Goal: Information Seeking & Learning: Learn about a topic

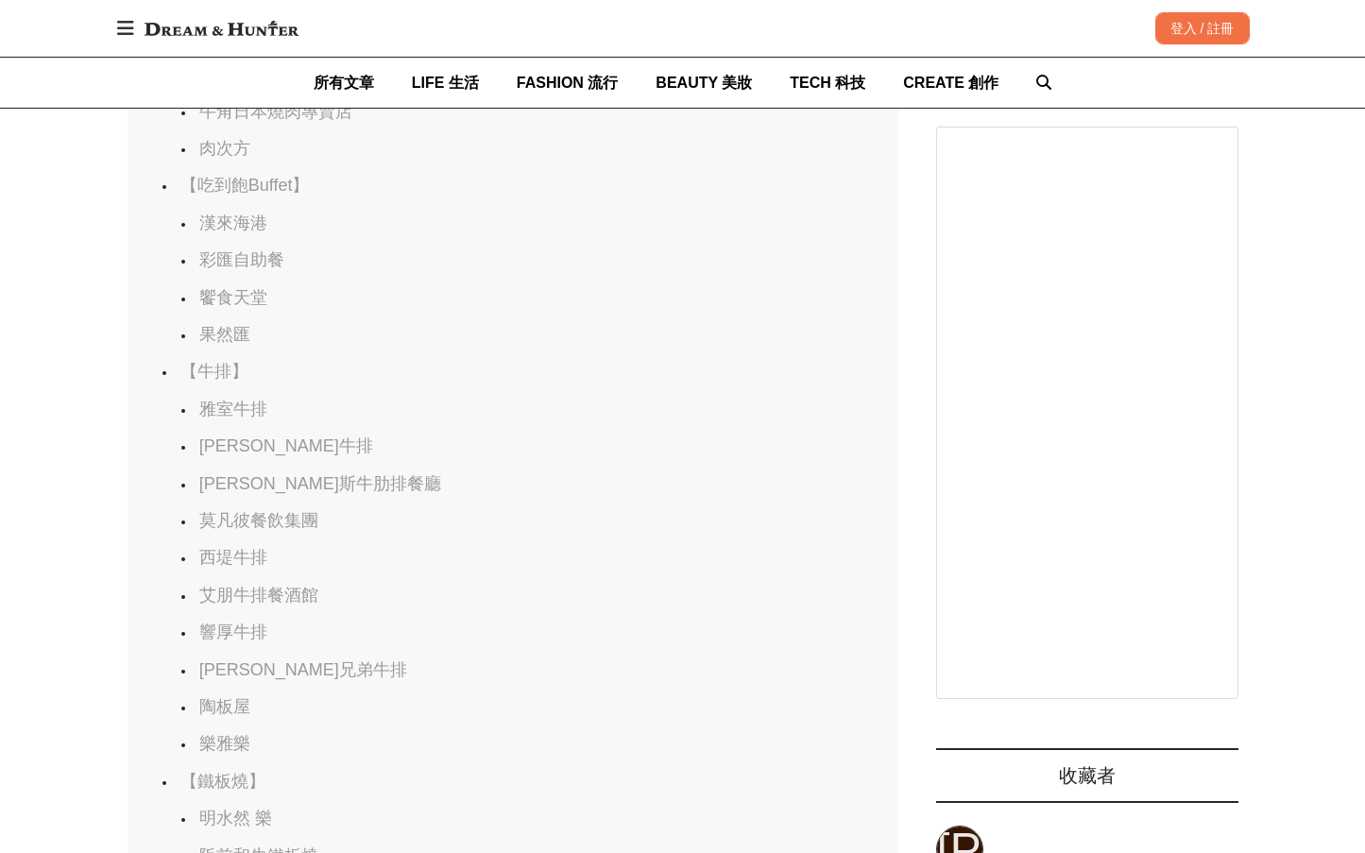
scroll to position [0, 771]
click at [242, 307] on link "饗食天堂" at bounding box center [233, 297] width 68 height 19
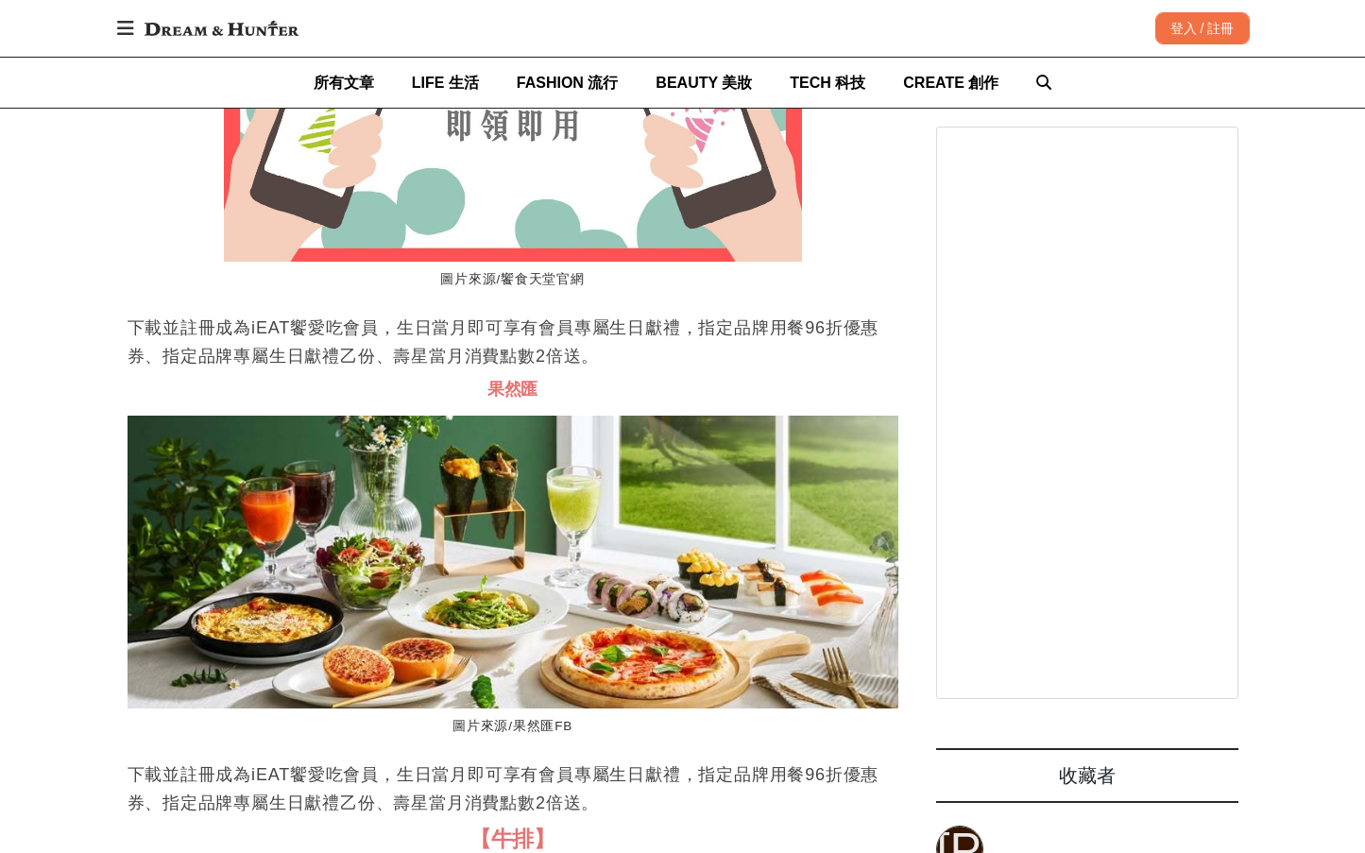
scroll to position [0, 0]
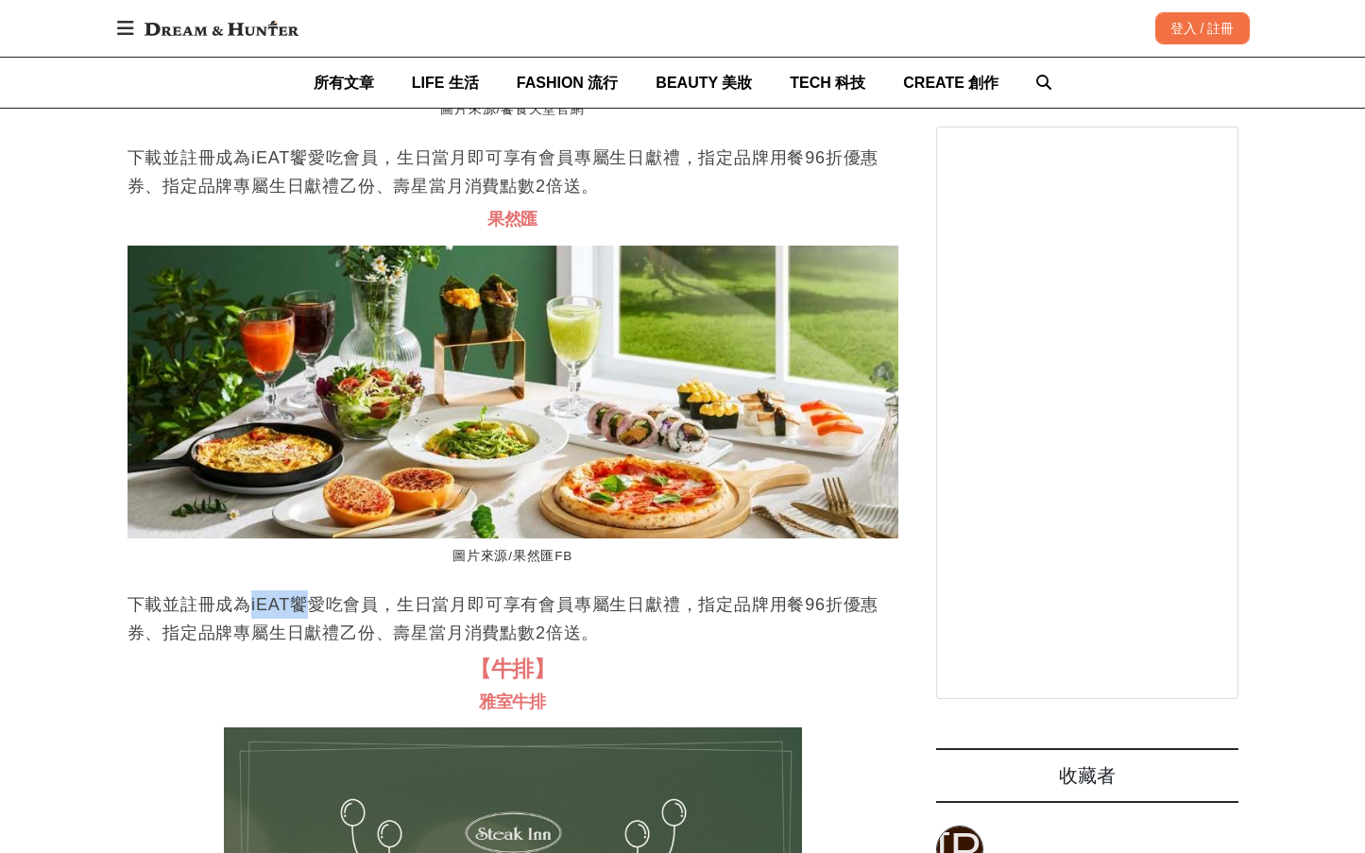
drag, startPoint x: 249, startPoint y: 675, endPoint x: 318, endPoint y: 682, distance: 69.4
click at [314, 647] on p "下載並註冊成為iEAT饗愛吃會員，生日當月即可享有會員專屬生日獻禮，指定品牌用餐96折優惠券、指定品牌專屬生日獻禮乙份、壽星當月消費點數2倍送。" at bounding box center [513, 618] width 771 height 57
click at [404, 647] on p "下載並註冊成為iEAT饗愛吃會員，生日當月即可享有會員專屬生日獻禮，指定品牌用餐96折優惠券、指定品牌專屬生日獻禮乙份、壽星當月消費點數2倍送。" at bounding box center [513, 618] width 771 height 57
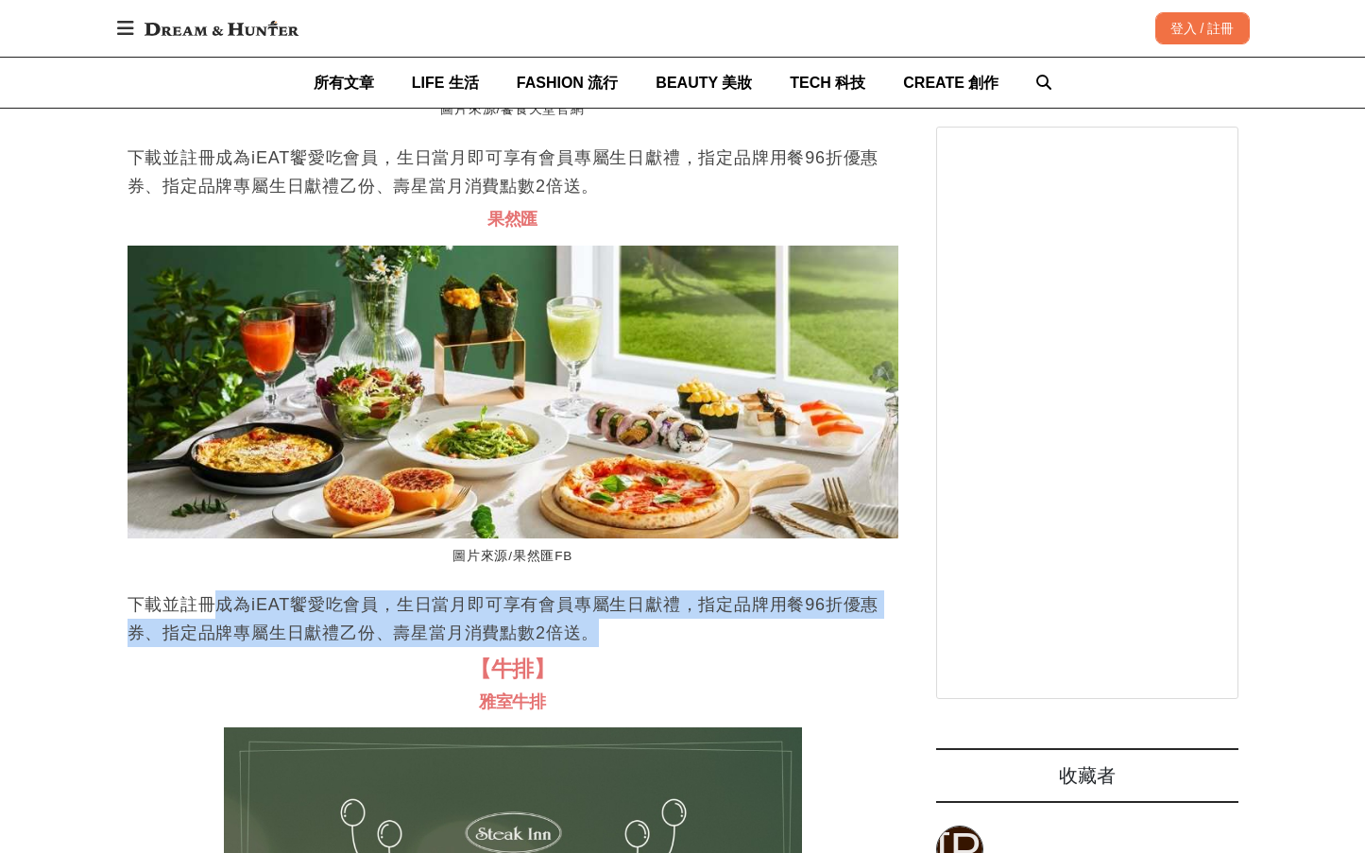
drag, startPoint x: 733, startPoint y: 699, endPoint x: 208, endPoint y: 675, distance: 525.8
click at [208, 647] on p "下載並註冊成為iEAT饗愛吃會員，生日當月即可享有會員專屬生日獻禮，指定品牌用餐96折優惠券、指定品牌專屬生日獻禮乙份、壽星當月消費點數2倍送。" at bounding box center [513, 618] width 771 height 57
drag, startPoint x: 208, startPoint y: 675, endPoint x: 575, endPoint y: 700, distance: 368.4
click at [575, 647] on p "下載並註冊成為iEAT饗愛吃會員，生日當月即可享有會員專屬生日獻禮，指定品牌用餐96折優惠券、指定品牌專屬生日獻禮乙份、壽星當月消費點數2倍送。" at bounding box center [513, 618] width 771 height 57
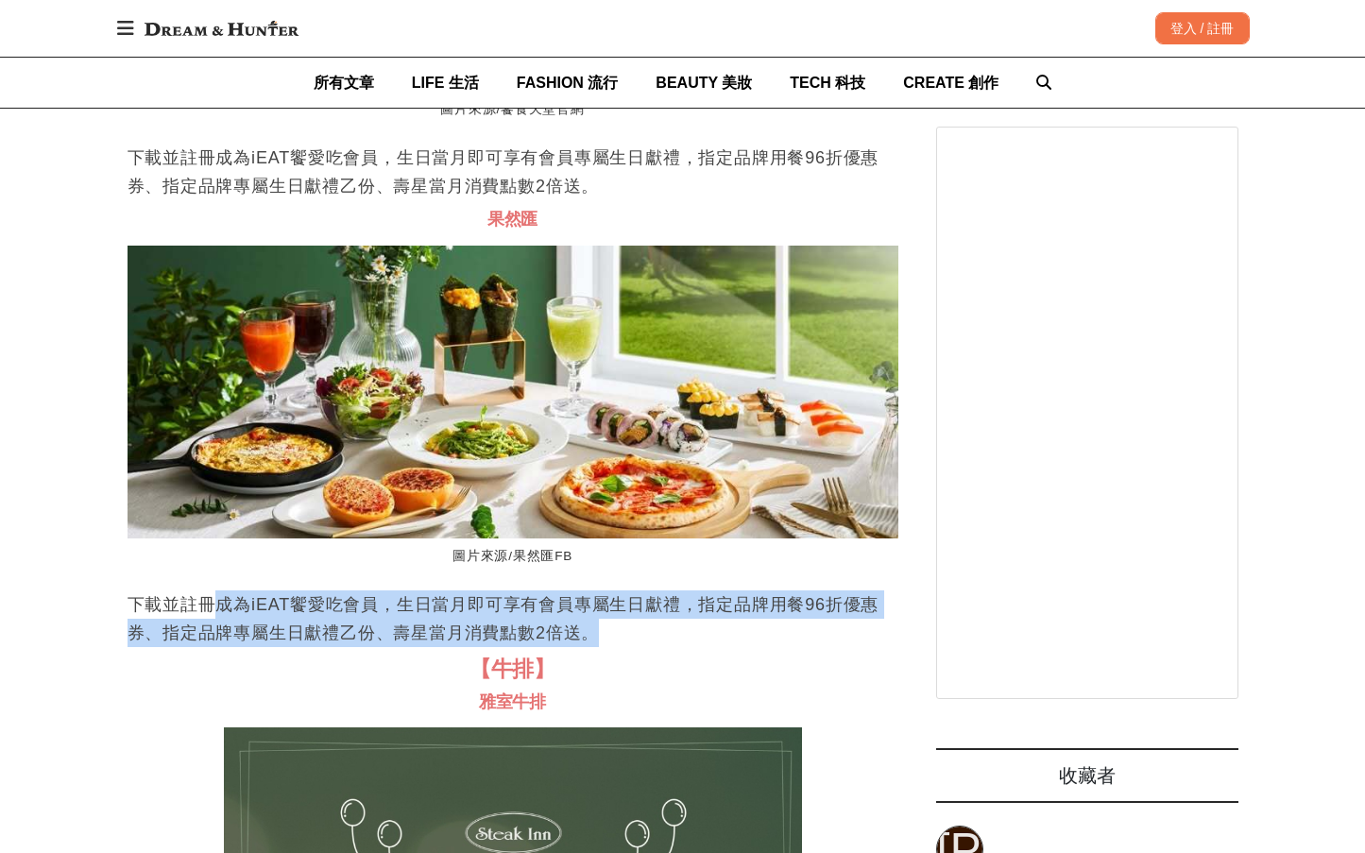
click at [515, 647] on p "下載並註冊成為iEAT饗愛吃會員，生日當月即可享有會員專屬生日獻禮，指定品牌用餐96折優惠券、指定品牌專屬生日獻禮乙份、壽星當月消費點數2倍送。" at bounding box center [513, 618] width 771 height 57
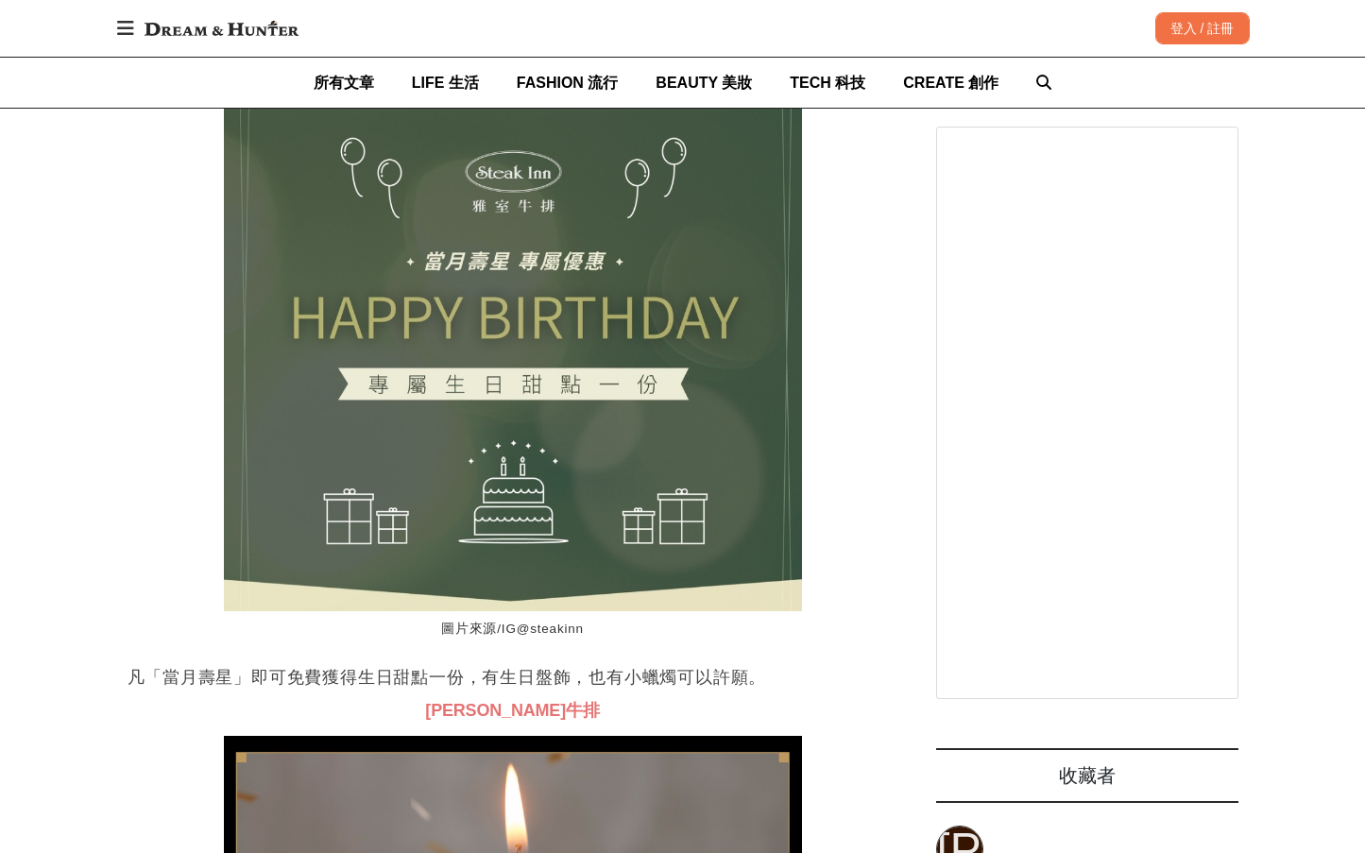
scroll to position [22367, 0]
